Goal: Task Accomplishment & Management: Manage account settings

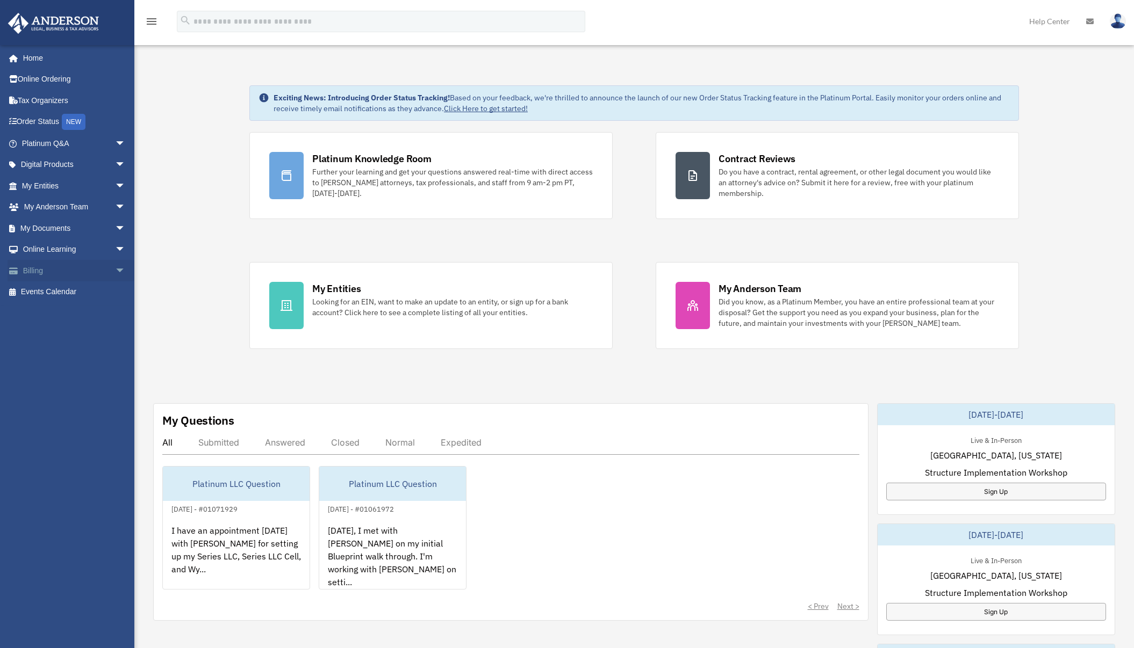
click at [116, 272] on span "arrow_drop_down" at bounding box center [125, 271] width 21 height 22
click at [82, 309] on link "Past Invoices" at bounding box center [78, 313] width 127 height 21
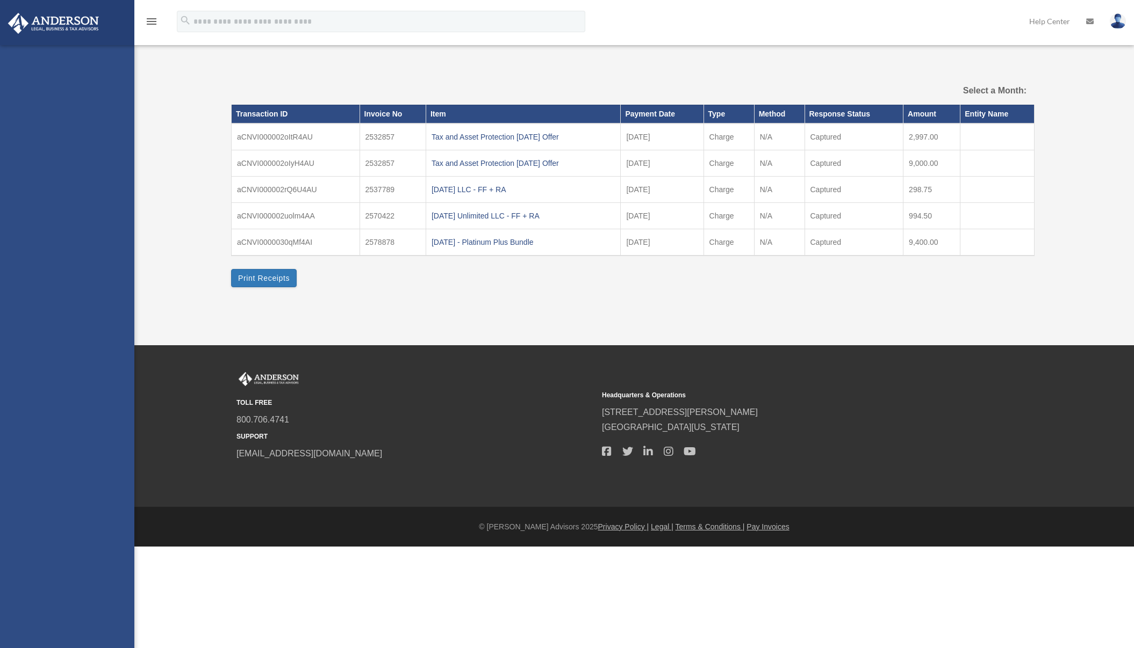
select select
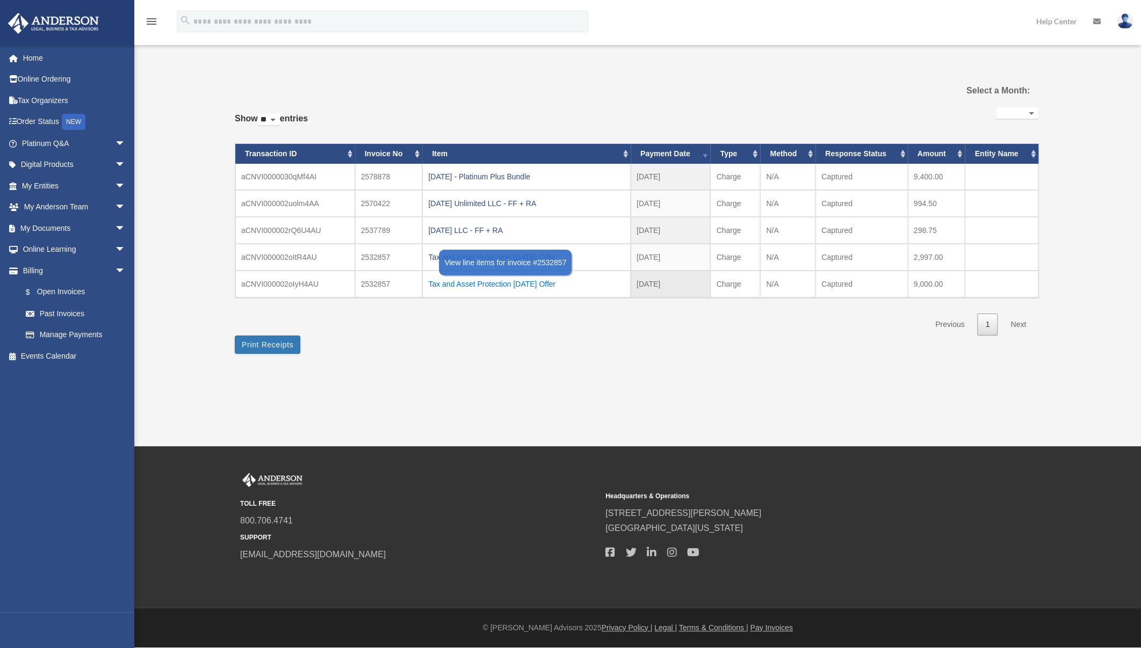
click at [480, 285] on div "Tax and Asset Protection 07.26.2025 Offer" at bounding box center [526, 284] width 197 height 15
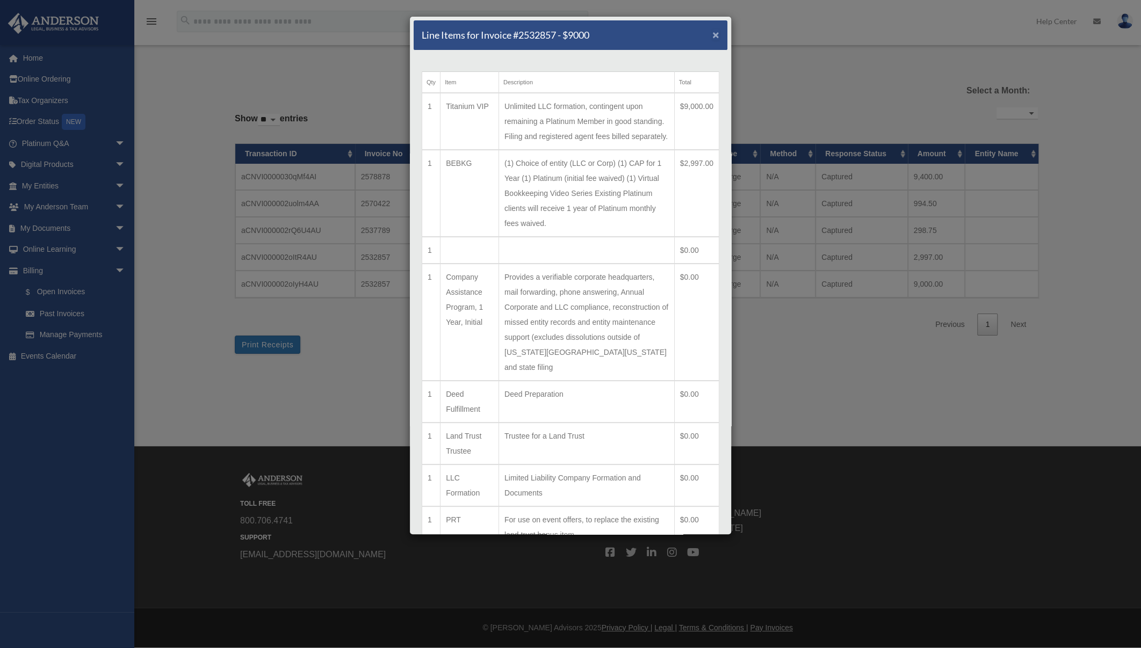
click at [712, 35] on span "×" at bounding box center [715, 34] width 7 height 12
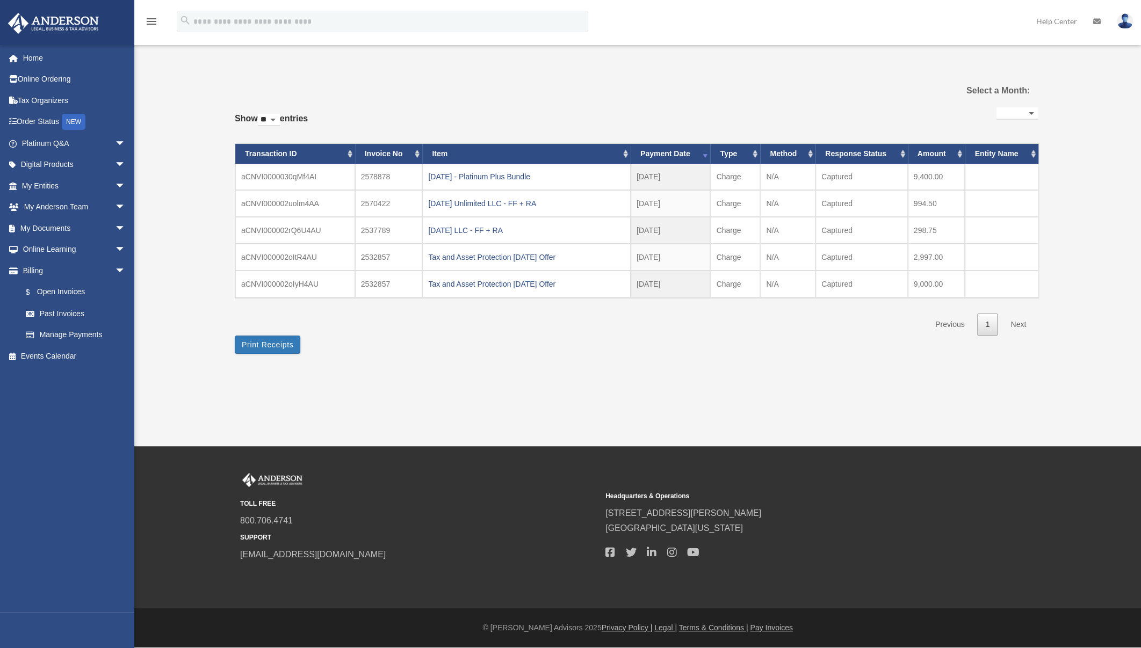
click at [1029, 115] on select "**********" at bounding box center [1017, 113] width 41 height 12
click at [491, 357] on div "**********" at bounding box center [636, 215] width 803 height 302
click at [601, 356] on div "**********" at bounding box center [636, 215] width 803 height 302
click at [516, 283] on div "Tax and Asset Protection 07.26.2025 Offer" at bounding box center [526, 284] width 197 height 15
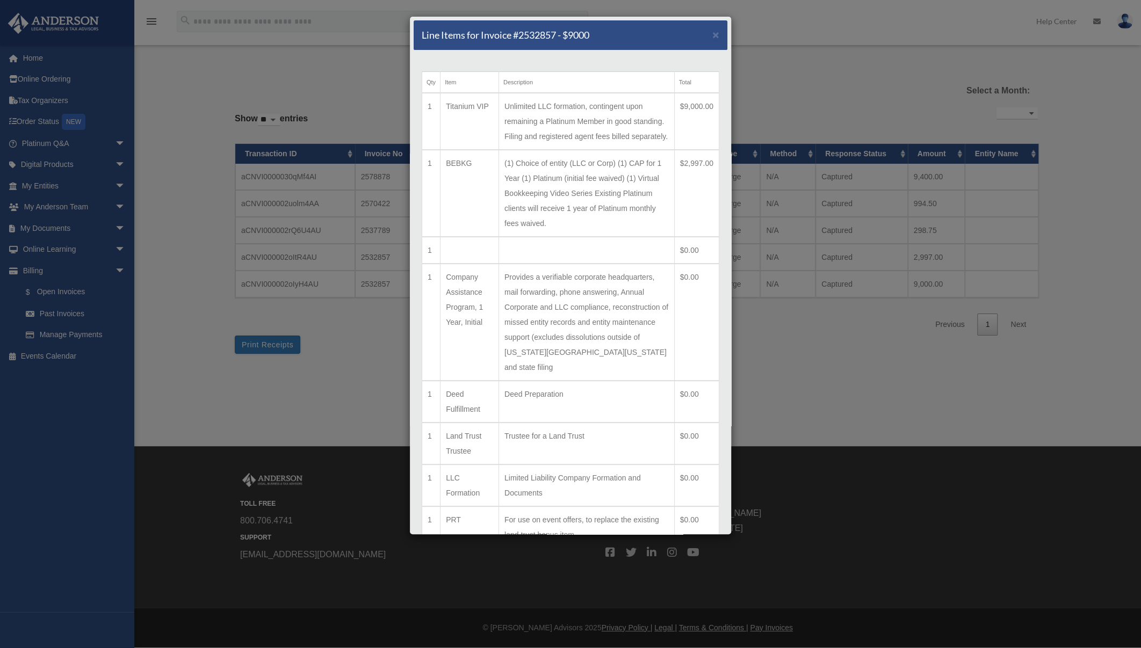
click at [791, 358] on div "Line Items for Invoice #2532857 - $9000 × Qty Item Description Total 1 Titanium…" at bounding box center [570, 324] width 1141 height 648
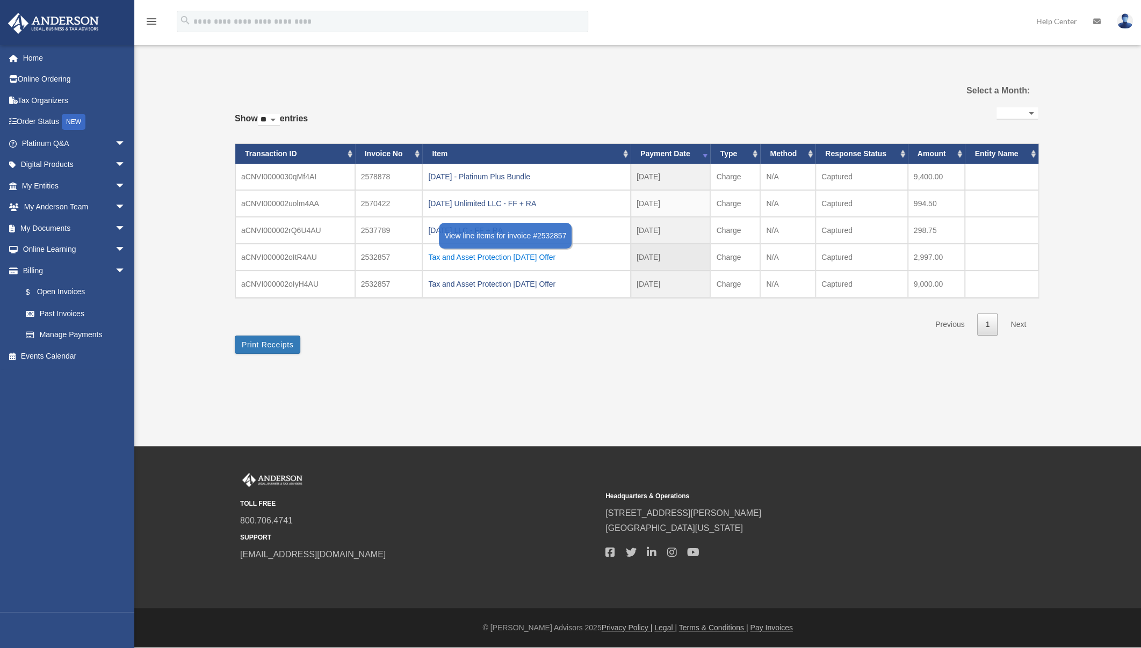
click at [499, 256] on div "Tax and Asset Protection 07.26.2025 Offer" at bounding box center [526, 257] width 197 height 15
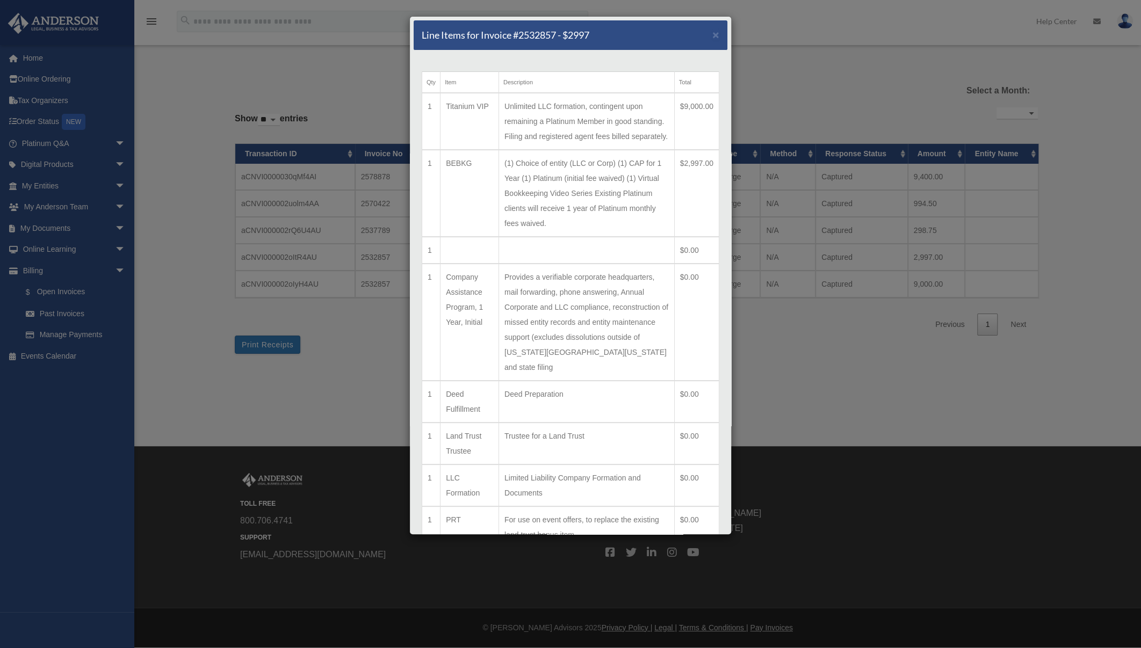
click at [856, 405] on div "Line Items for Invoice #2532857 - $2997 × Qty Item Description Total 1 Titanium…" at bounding box center [570, 324] width 1141 height 648
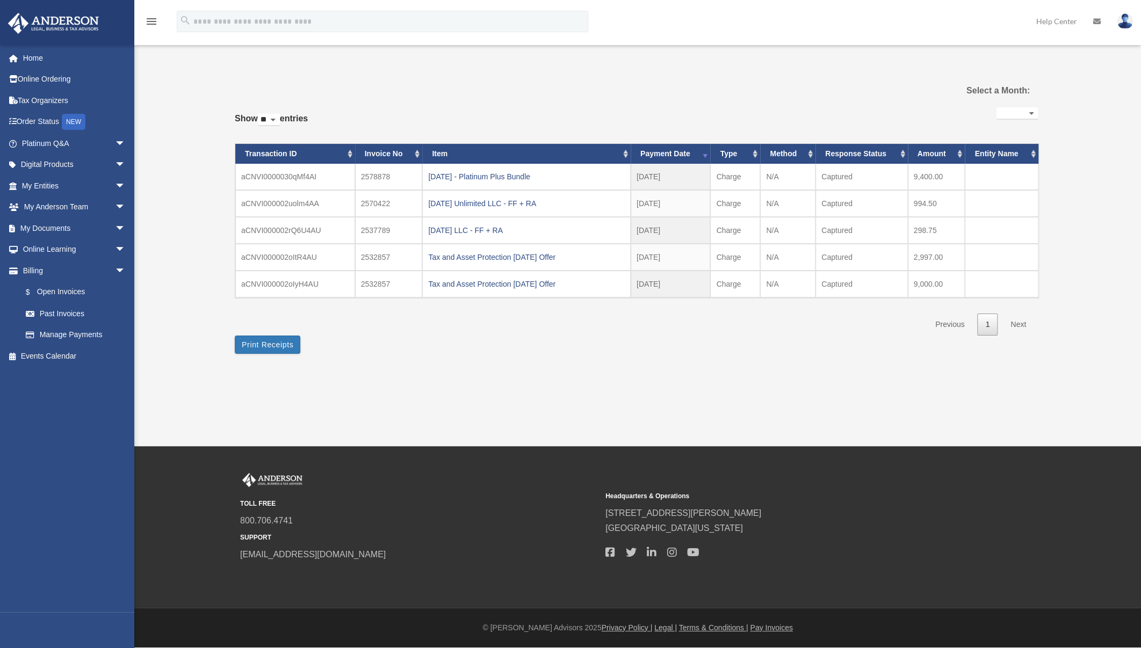
click at [838, 403] on div "Past Invoices ltonthewire@gmail.com Sign Out ltonthewire@gmail.com Home Online …" at bounding box center [570, 223] width 1141 height 446
click at [42, 61] on link "Home" at bounding box center [75, 57] width 134 height 21
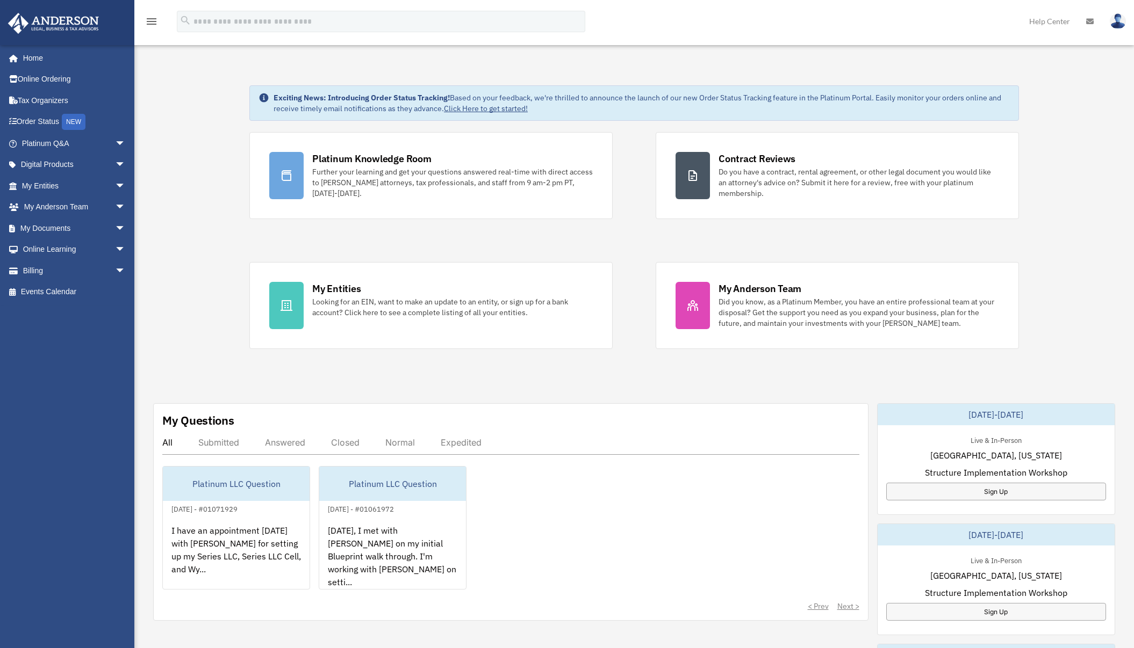
click at [1119, 16] on img at bounding box center [1117, 21] width 16 height 16
click at [935, 92] on link "Logout" at bounding box center [956, 94] width 107 height 22
